Goal: Information Seeking & Learning: Check status

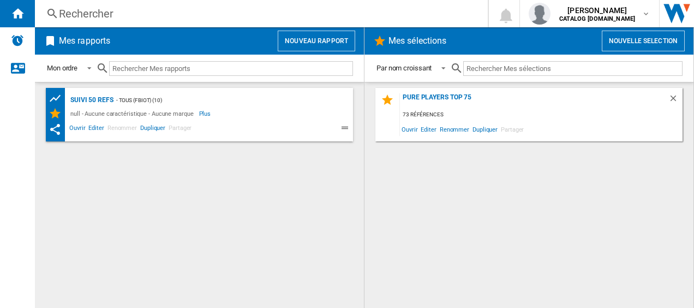
click at [111, 13] on div "Rechercher" at bounding box center [259, 13] width 401 height 15
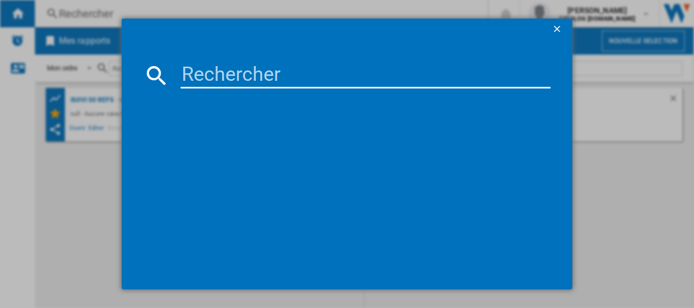
click at [218, 76] on input at bounding box center [366, 75] width 371 height 26
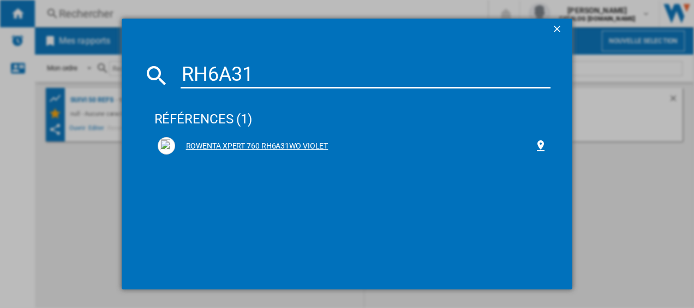
type input "RH6A31"
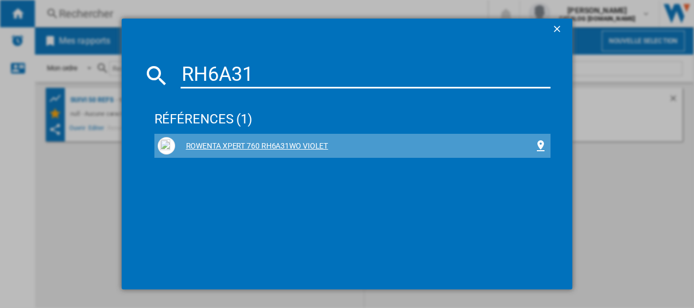
click at [268, 145] on div "ROWENTA XPERT 760 RH6A31WO VIOLET" at bounding box center [355, 146] width 360 height 11
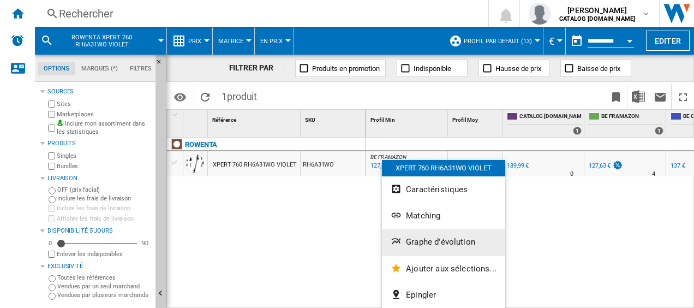
click at [430, 241] on span "Graphe d'évolution" at bounding box center [440, 242] width 69 height 10
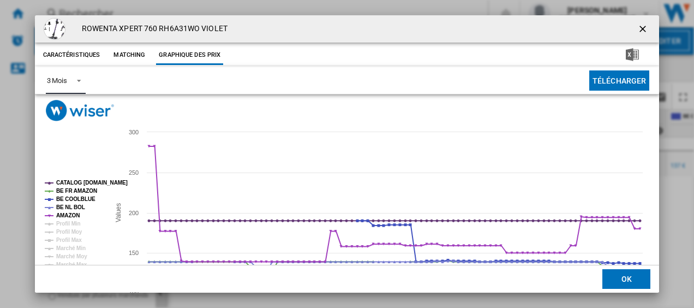
click at [76, 79] on span "Product popup" at bounding box center [75, 80] width 13 height 10
click at [68, 108] on md-option "6 Mois" at bounding box center [75, 107] width 74 height 26
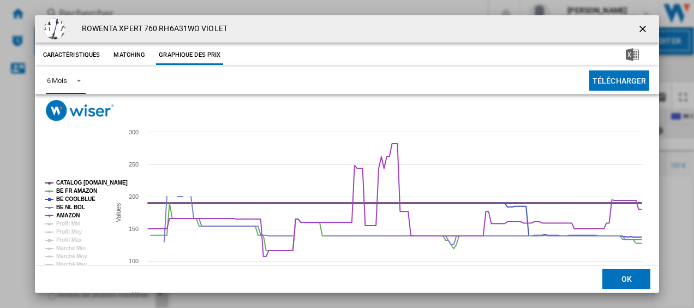
click at [82, 182] on tspan "CATALOG [DOMAIN_NAME]" at bounding box center [91, 183] width 71 height 6
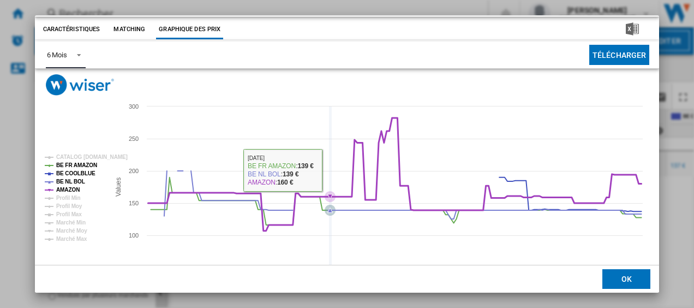
scroll to position [34, 0]
